Goal: Task Accomplishment & Management: Manage account settings

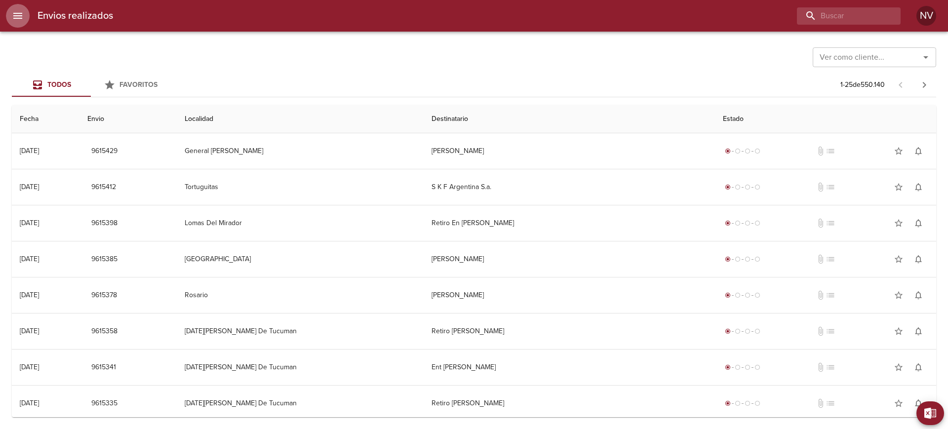
click at [20, 18] on icon "menu" at bounding box center [17, 16] width 9 height 6
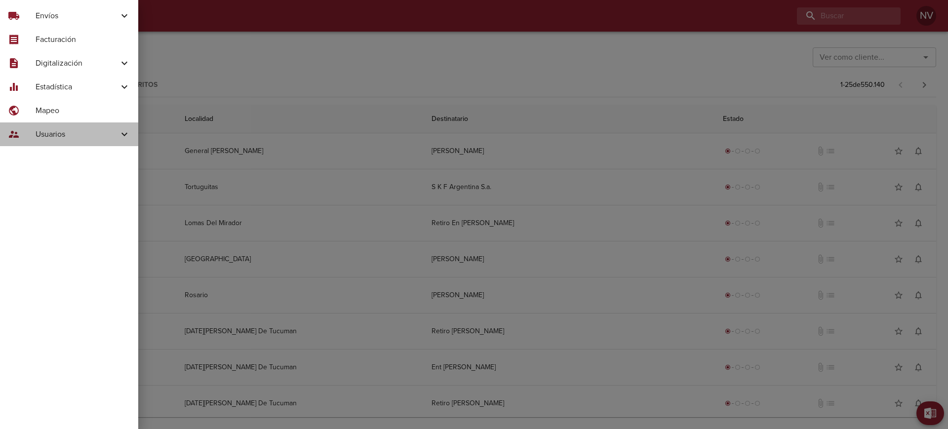
click at [77, 137] on span "Usuarios" at bounding box center [77, 134] width 83 height 12
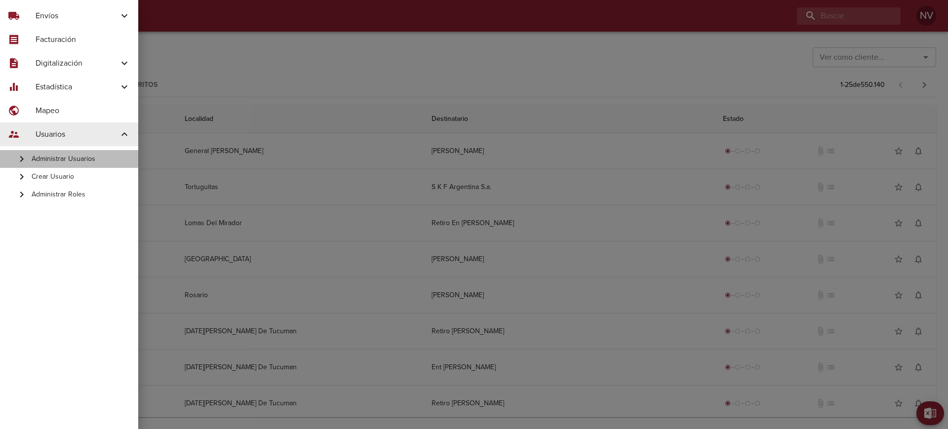
click at [80, 159] on span "Administrar Usuarios" at bounding box center [81, 159] width 99 height 10
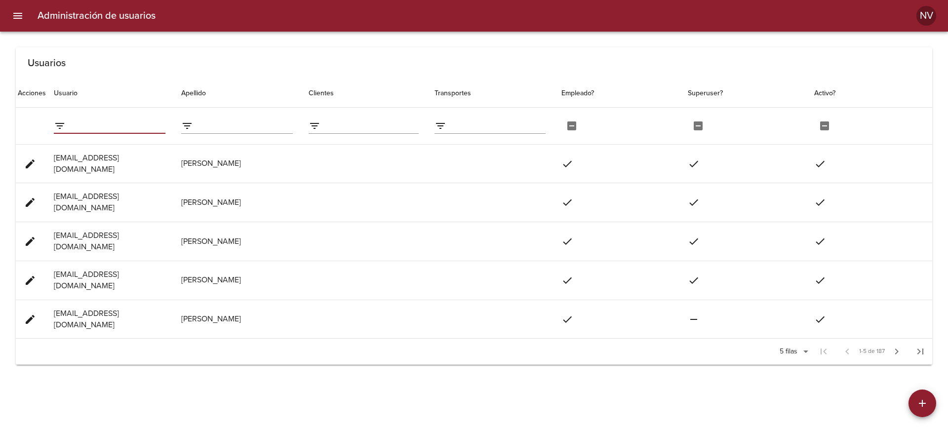
click at [126, 128] on input "filter data by Usuario" at bounding box center [118, 126] width 96 height 16
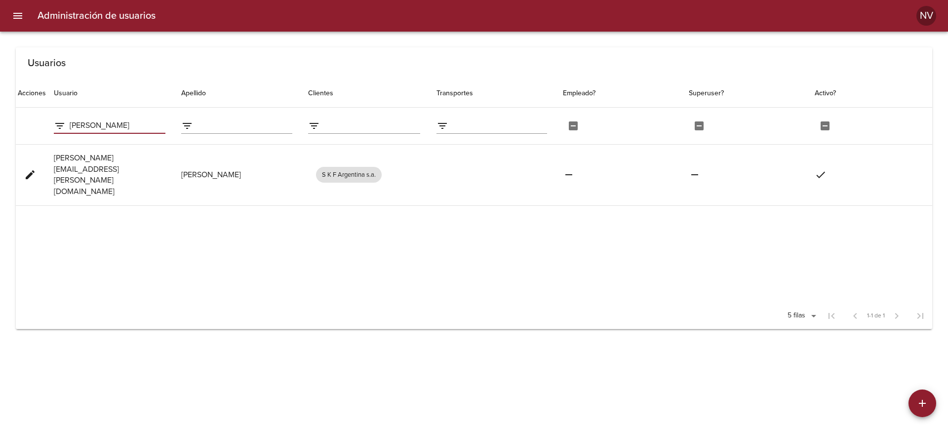
type input "[PERSON_NAME]"
click at [30, 169] on span "edit" at bounding box center [30, 175] width 12 height 12
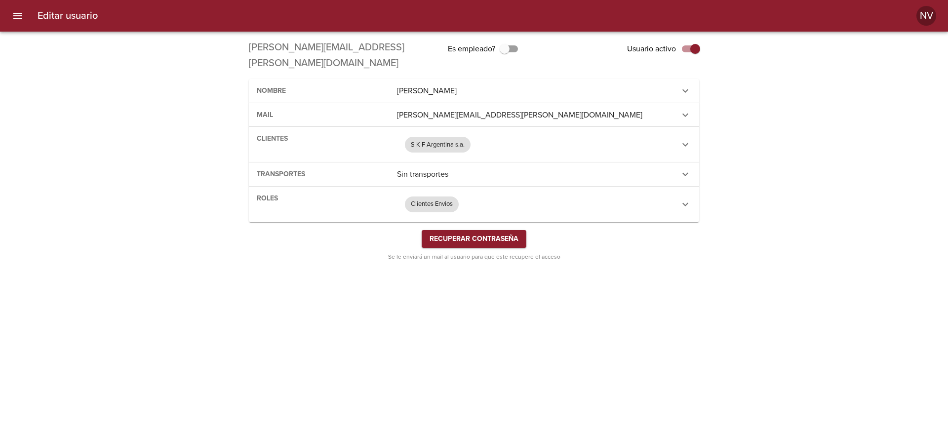
click at [481, 133] on div "S K F Argentina s.a." at bounding box center [535, 145] width 277 height 24
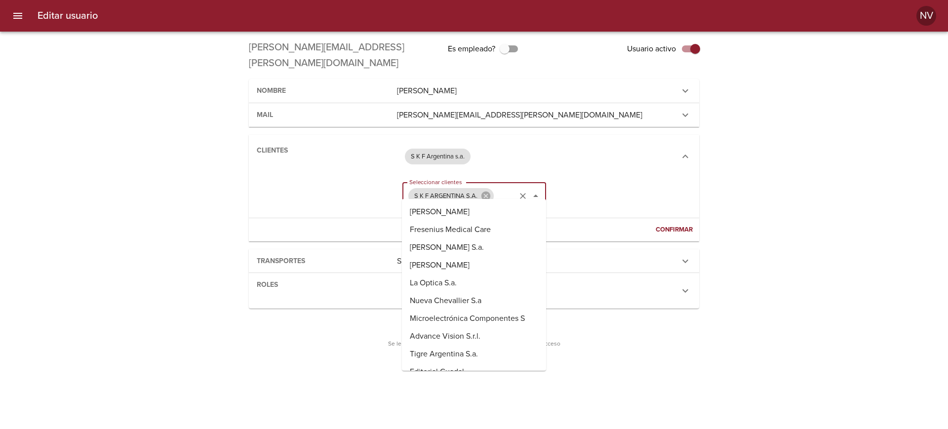
click at [500, 187] on input "Seleccionar clientes" at bounding box center [504, 196] width 19 height 19
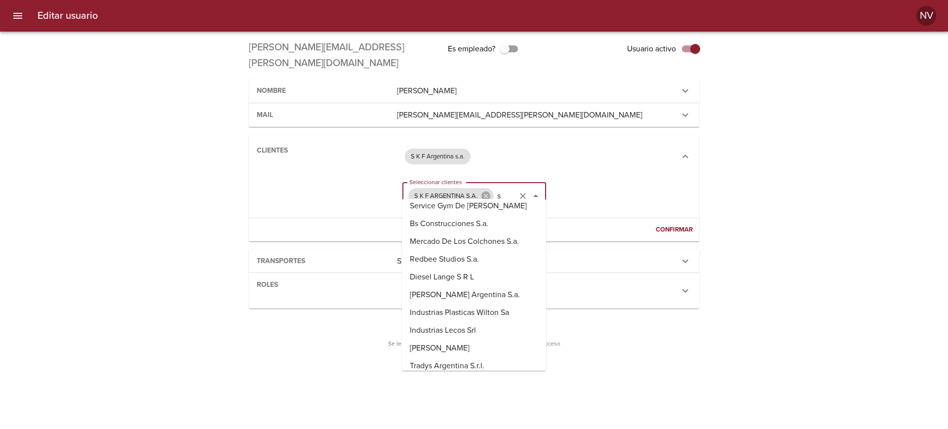
type input "s"
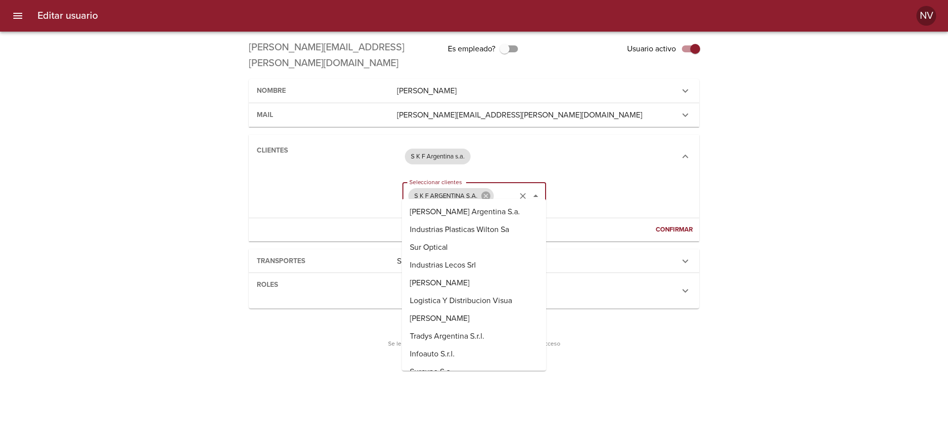
scroll to position [2875, 0]
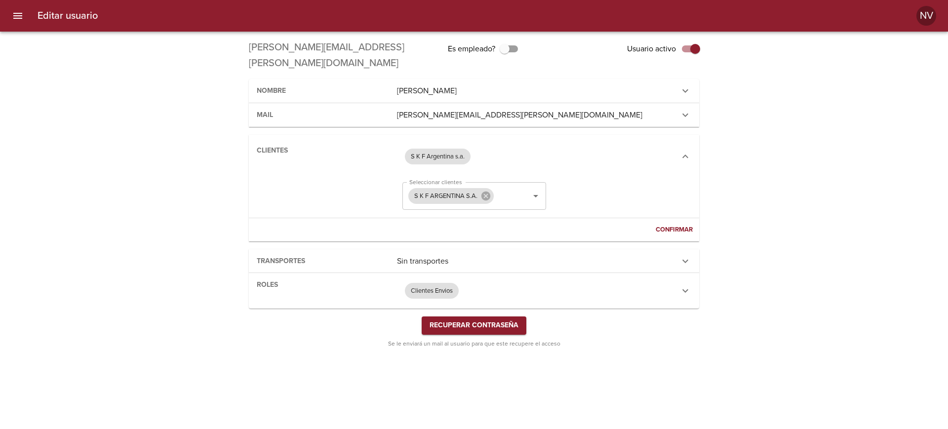
click at [763, 207] on div "Editar usuario [PERSON_NAME][EMAIL_ADDRESS][PERSON_NAME][DOMAIN_NAME] Es emplea…" at bounding box center [474, 197] width 948 height 322
click at [495, 282] on div "Clientes Envios" at bounding box center [535, 291] width 277 height 24
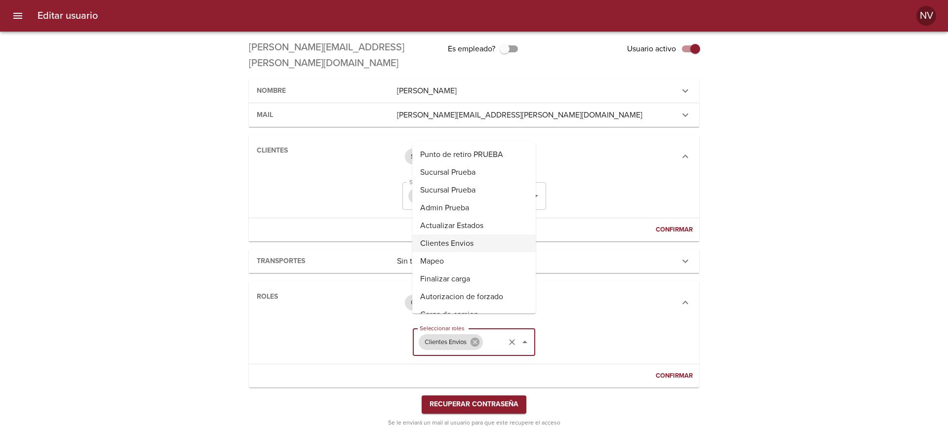
click at [501, 333] on input "Seleccionar roles" at bounding box center [494, 342] width 19 height 19
click at [584, 396] on div "Recuperar contraseña Se le enviará un mail al usuario para que este recupere el…" at bounding box center [474, 414] width 451 height 36
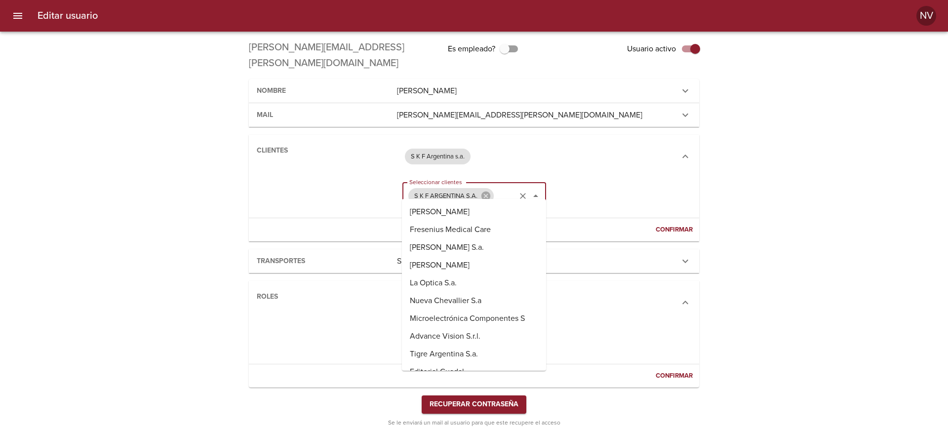
click at [502, 187] on input "Seleccionar clientes" at bounding box center [504, 196] width 19 height 19
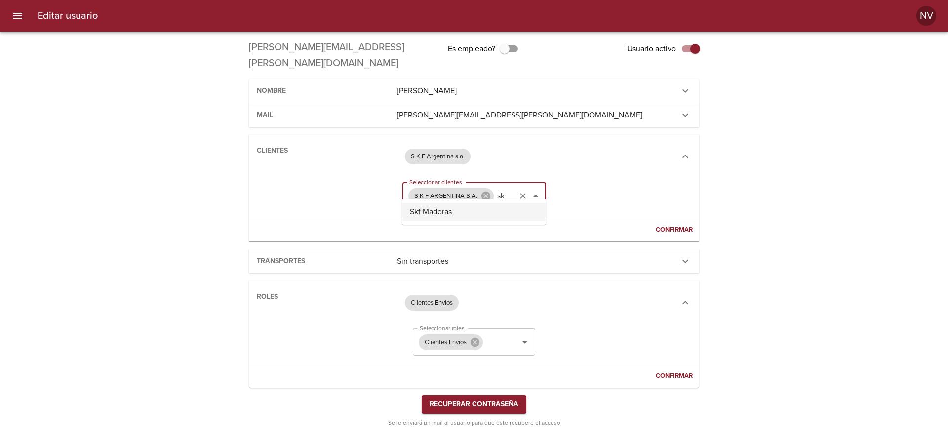
type input "s"
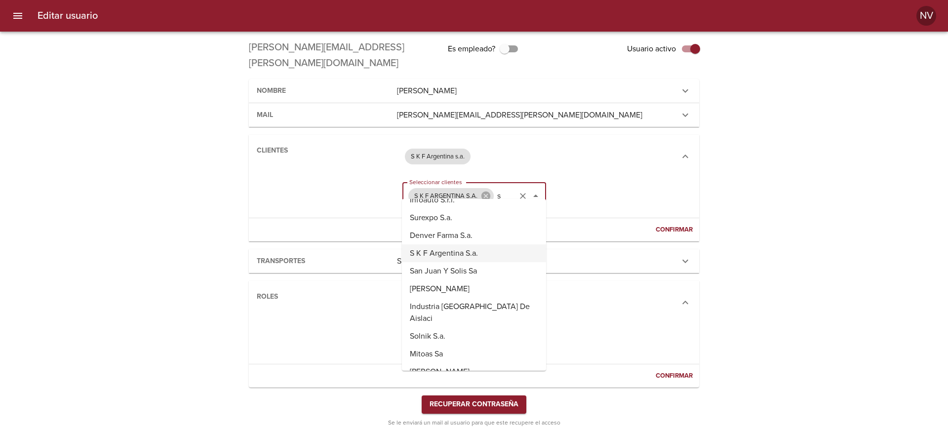
scroll to position [806, 0]
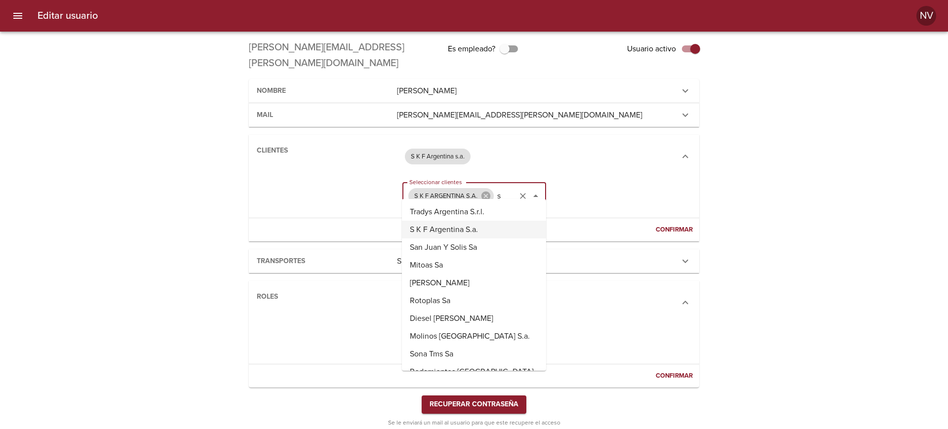
type input "s k"
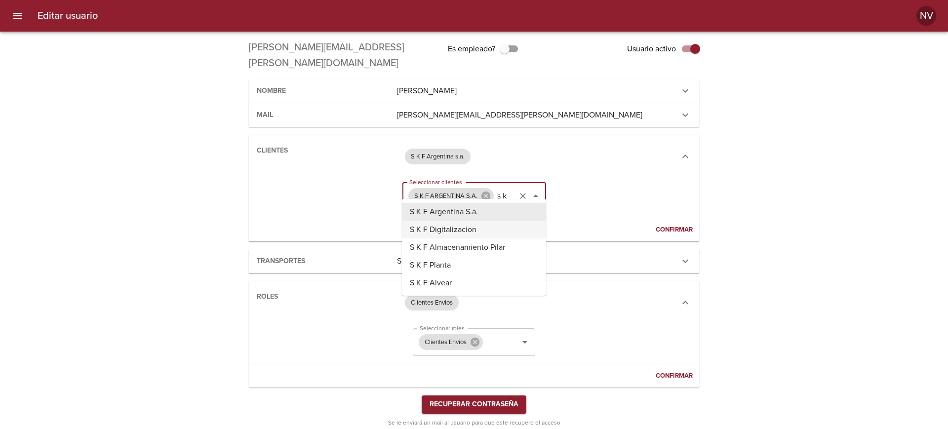
click at [478, 232] on li "S K F Digitalizacion" at bounding box center [474, 230] width 144 height 18
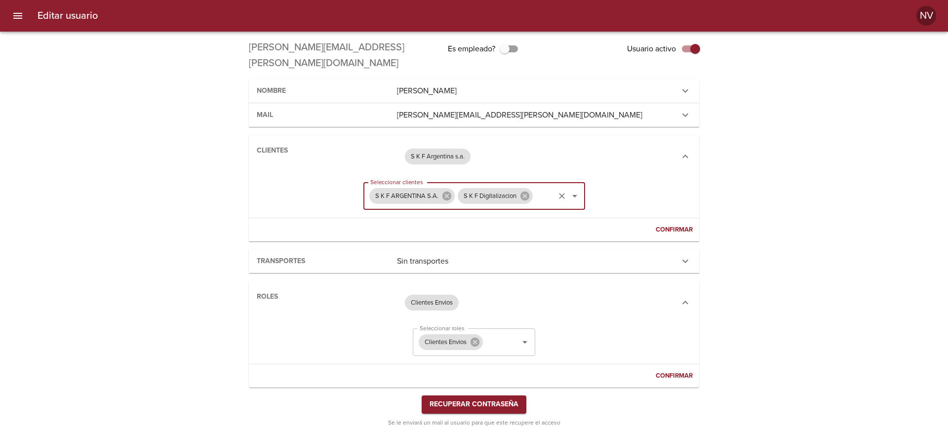
click at [544, 187] on input "Seleccionar clientes" at bounding box center [544, 196] width 19 height 19
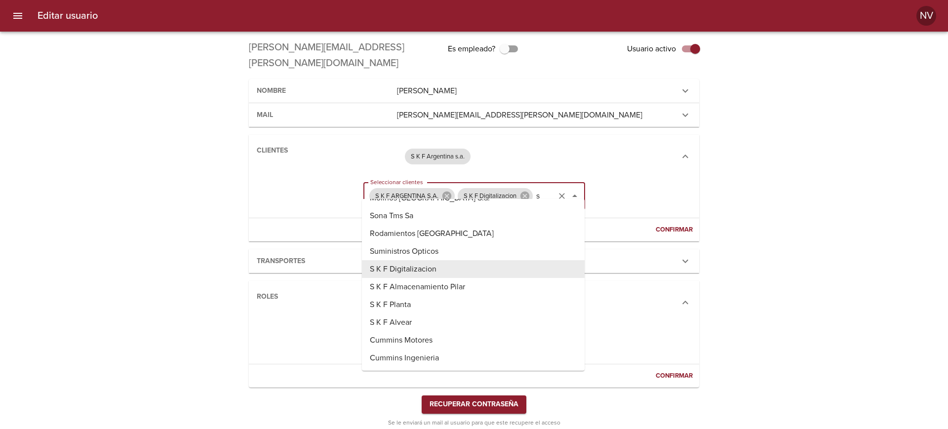
scroll to position [806, 0]
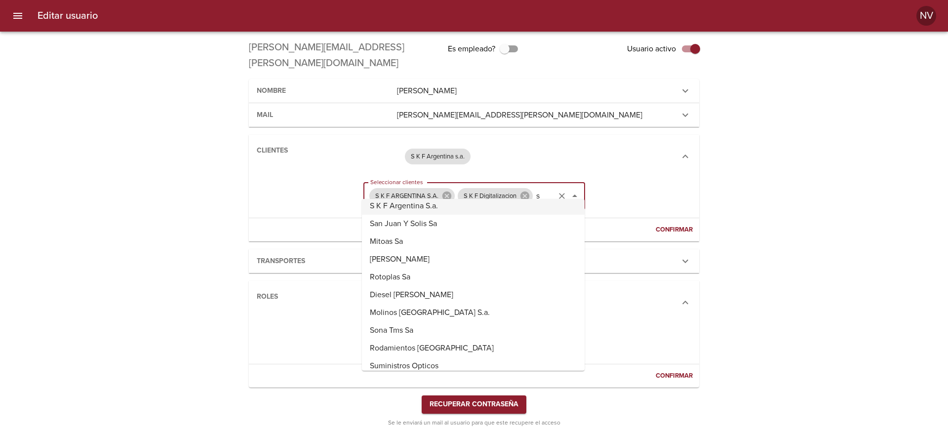
type input "s k"
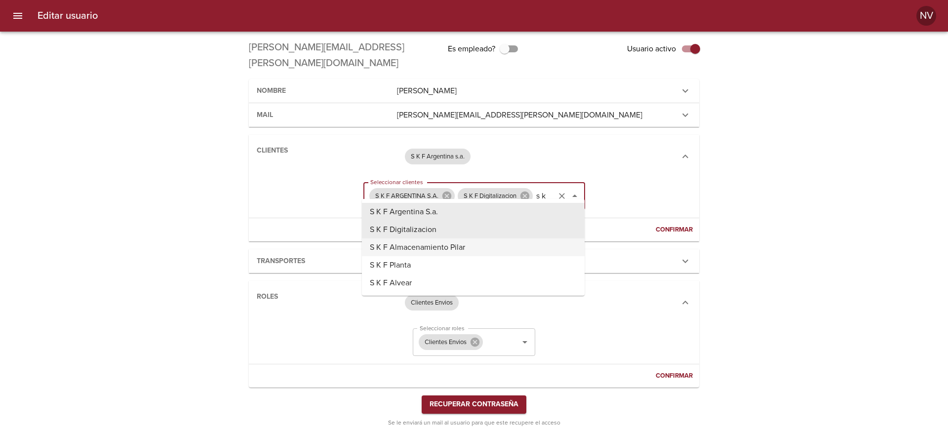
click at [496, 242] on li "S K F Almacenamiento Pilar" at bounding box center [473, 248] width 223 height 18
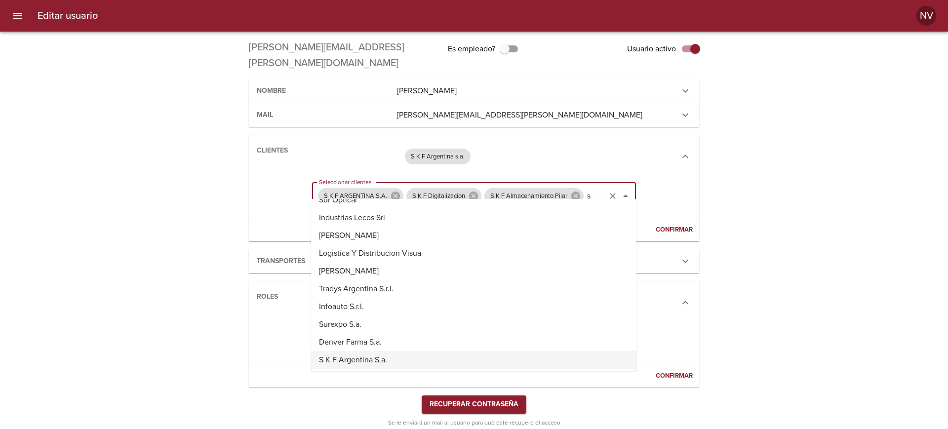
scroll to position [806, 0]
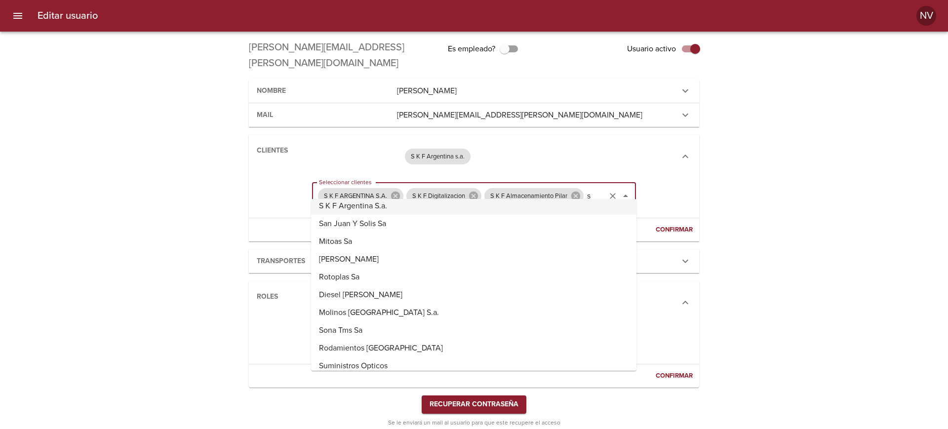
type input "s k"
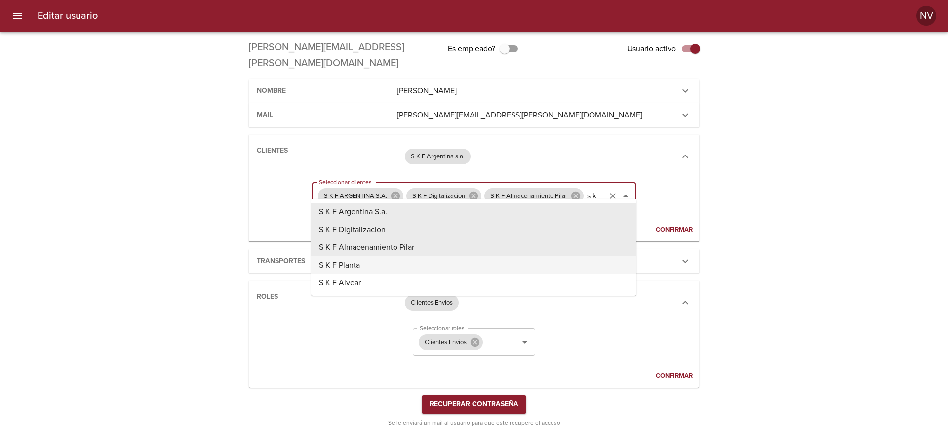
click at [489, 272] on li "S K F Planta" at bounding box center [474, 265] width 326 height 18
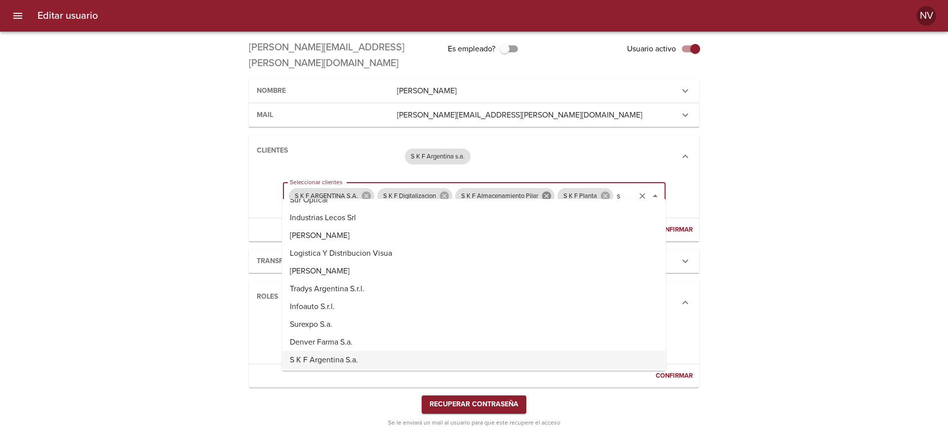
scroll to position [806, 0]
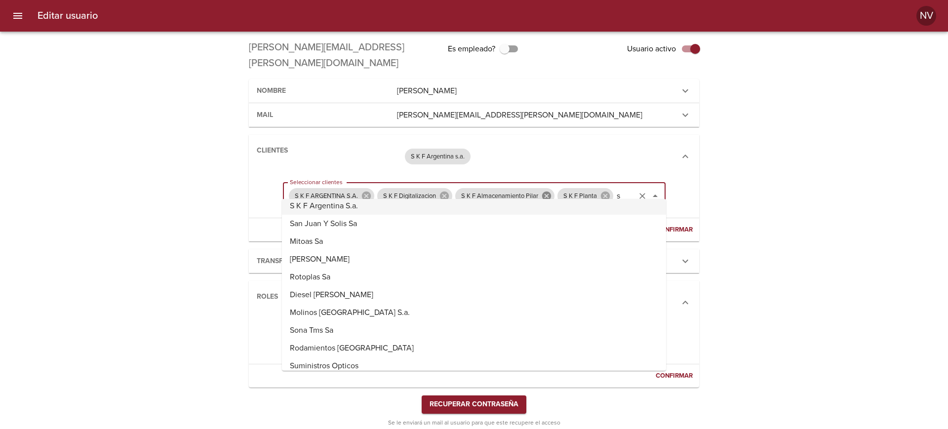
type input "s k"
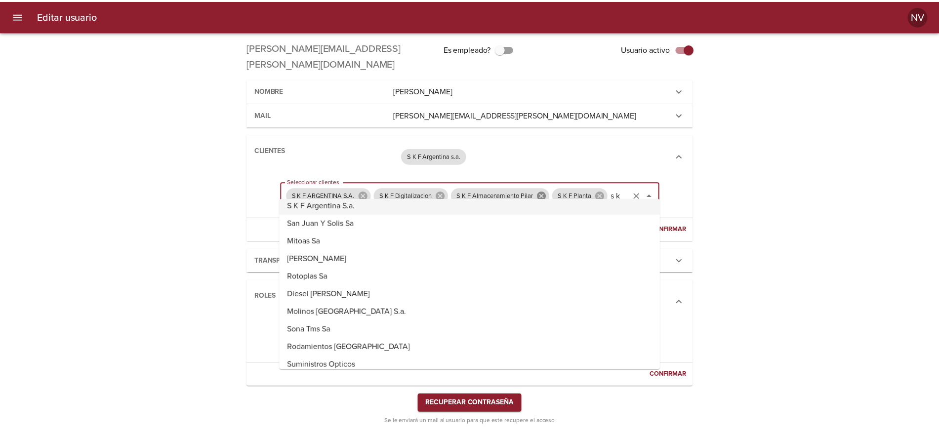
scroll to position [0, 0]
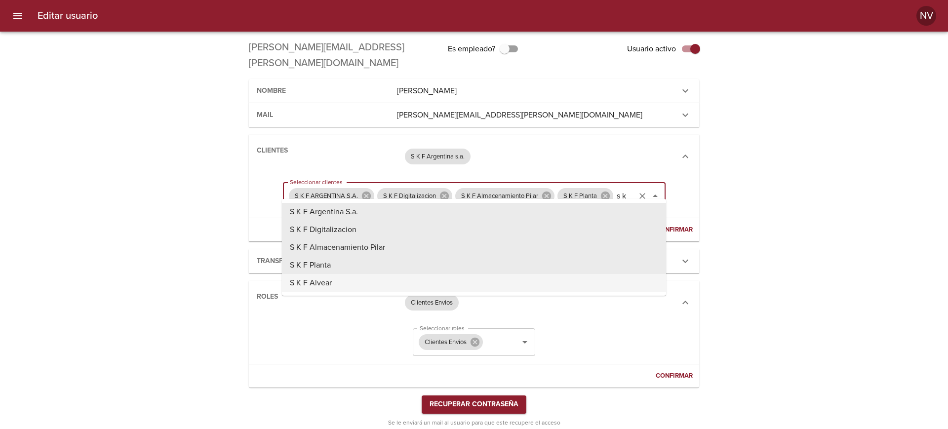
click at [452, 285] on li "S K F Alvear" at bounding box center [474, 283] width 384 height 18
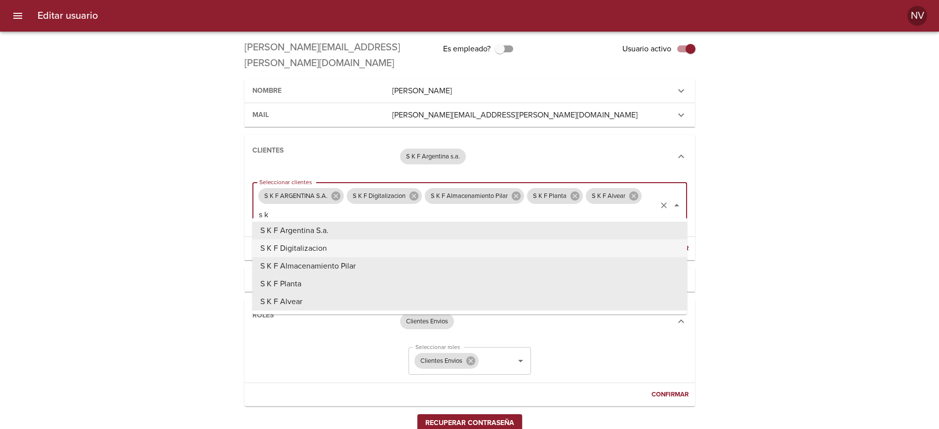
type input "s k"
click at [221, 221] on div "Editar usuario [PERSON_NAME][EMAIL_ADDRESS][PERSON_NAME][DOMAIN_NAME] Es emplea…" at bounding box center [469, 245] width 939 height 419
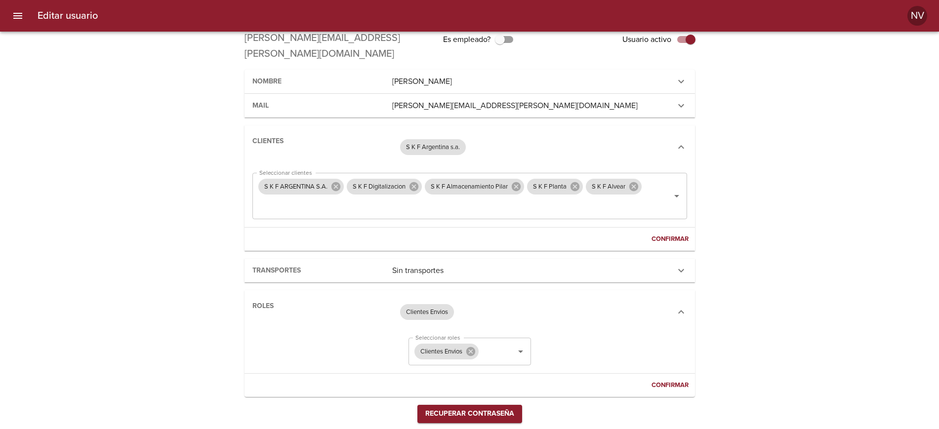
scroll to position [12, 0]
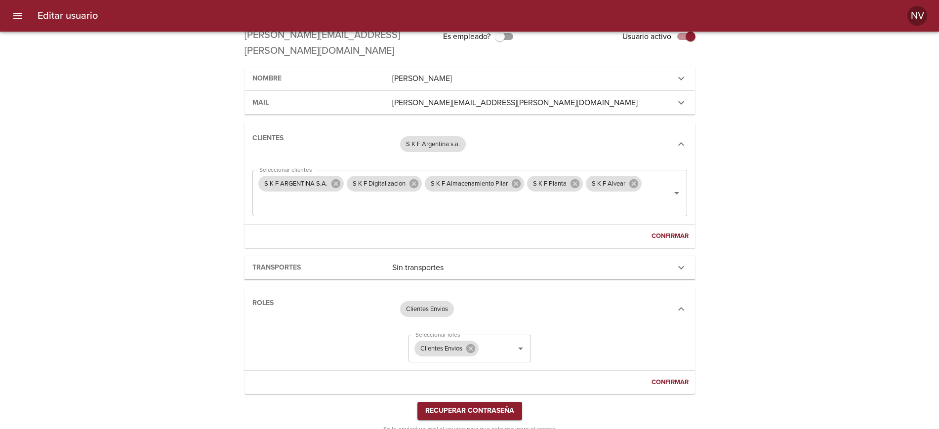
click at [669, 231] on span "Confirmar" at bounding box center [670, 236] width 37 height 11
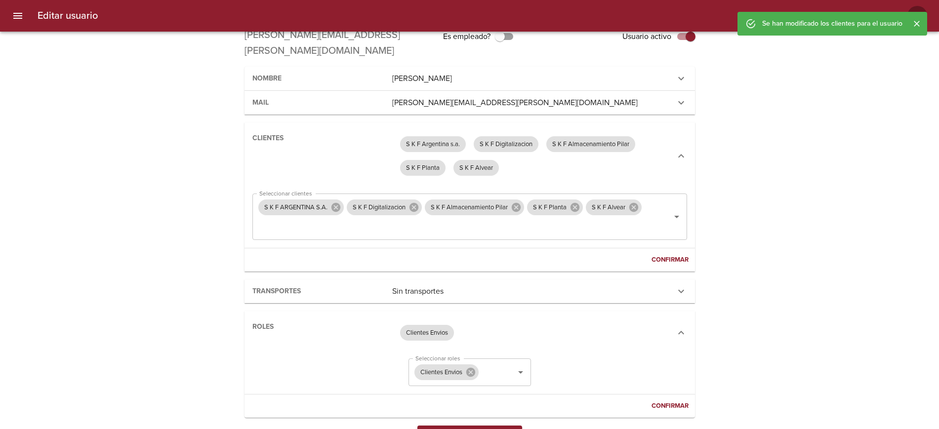
click at [796, 212] on div "Editar usuario [PERSON_NAME][EMAIL_ADDRESS][PERSON_NAME][DOMAIN_NAME] Es emplea…" at bounding box center [469, 244] width 939 height 443
